Goal: Check status

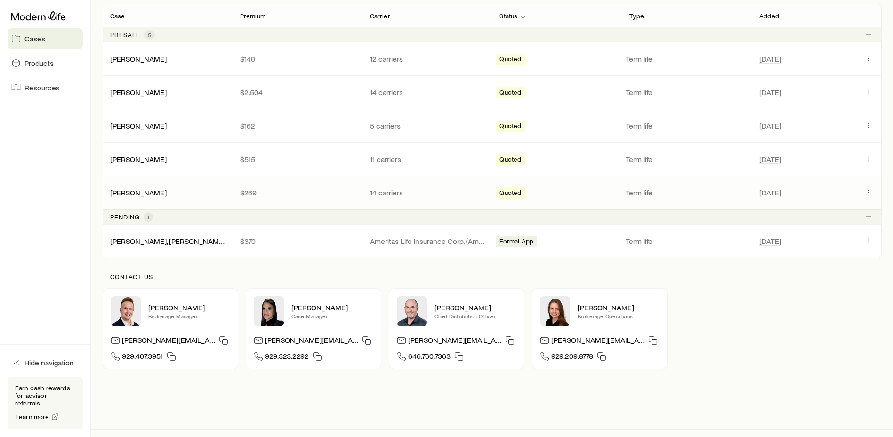
scroll to position [188, 0]
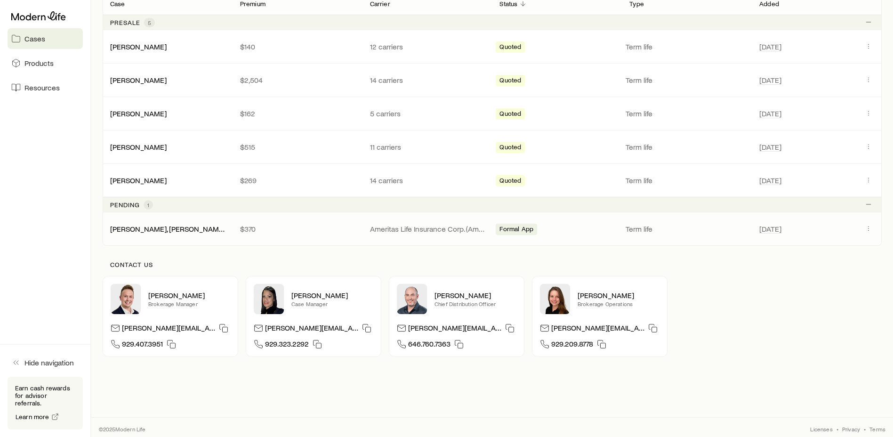
click at [438, 226] on p "Ameritas Life Insurance Corp. (Ameritas)" at bounding box center [427, 228] width 115 height 9
click at [869, 227] on icon "Client cases" at bounding box center [868, 228] width 8 height 8
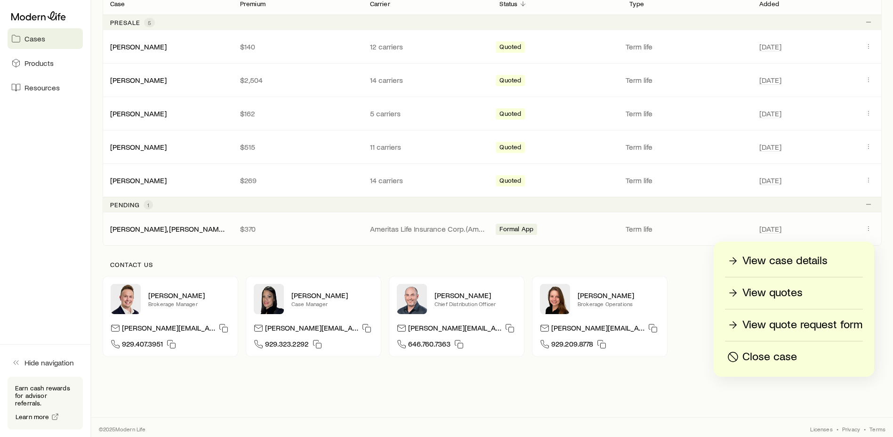
click at [824, 255] on p "View case details" at bounding box center [784, 260] width 85 height 15
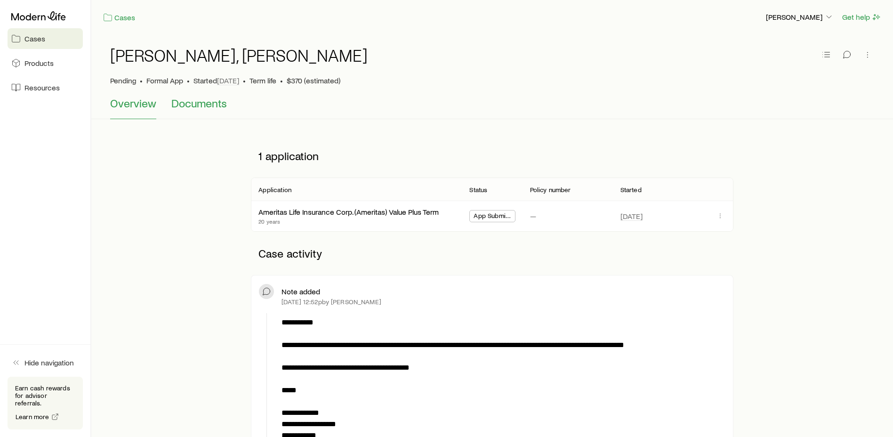
click at [214, 104] on span "Documents" at bounding box center [199, 102] width 56 height 13
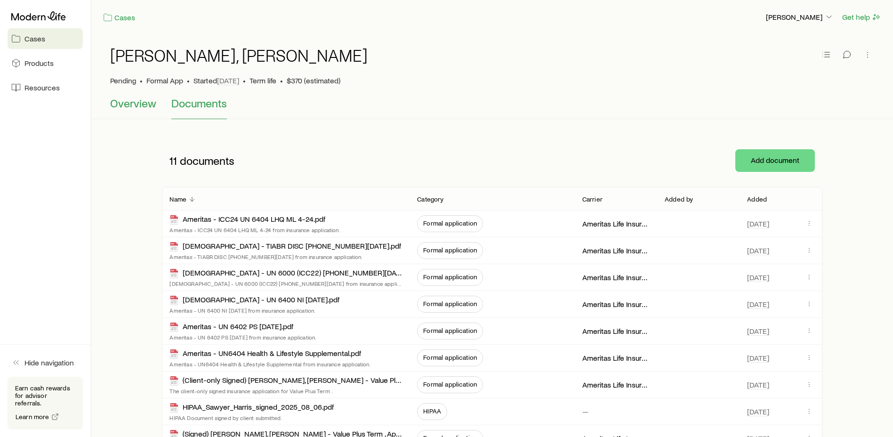
click at [120, 100] on span "Overview" at bounding box center [133, 102] width 46 height 13
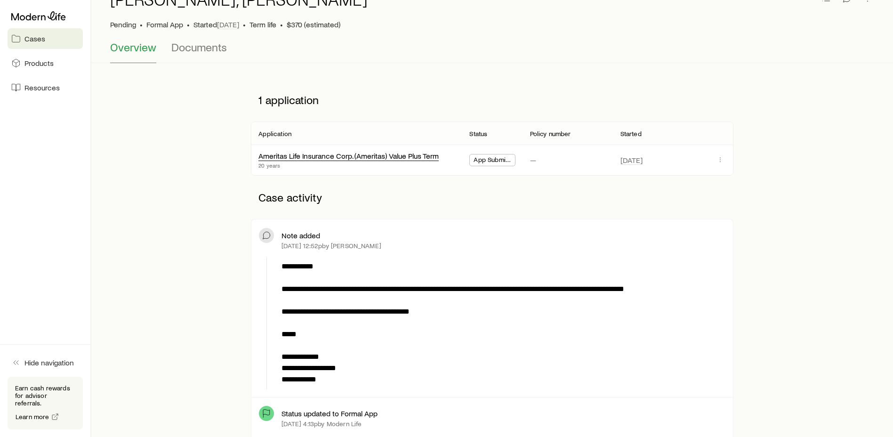
scroll to position [141, 0]
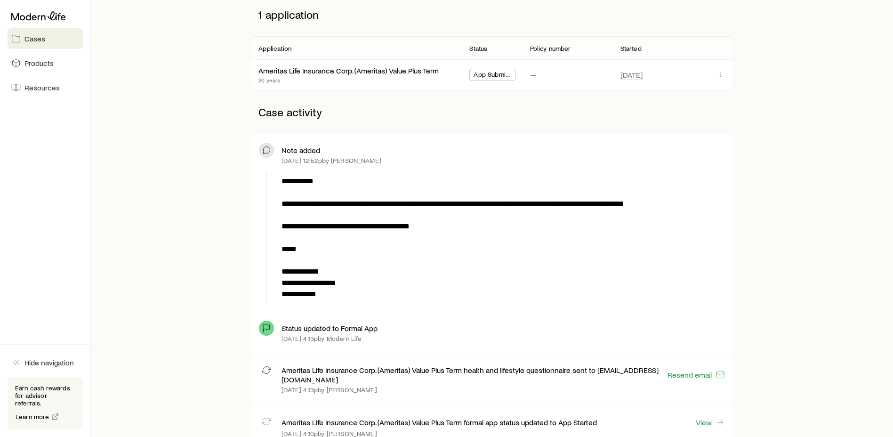
click at [734, 172] on div "**********" at bounding box center [491, 288] width 771 height 590
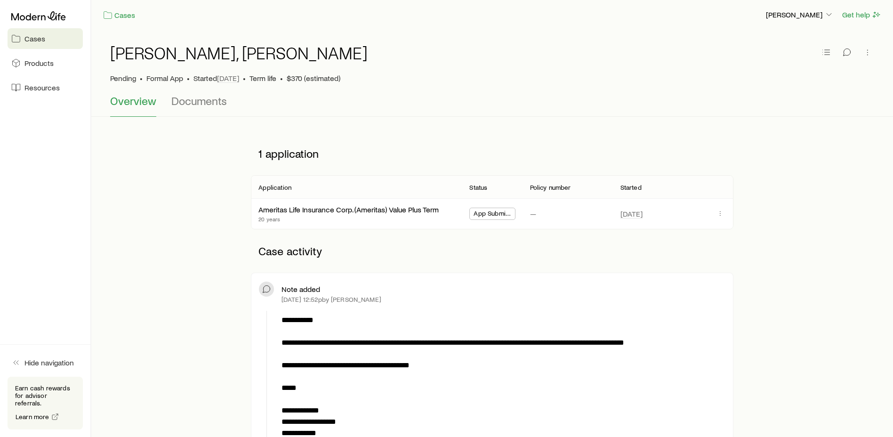
scroll to position [0, 0]
